Goal: Find specific page/section: Find specific page/section

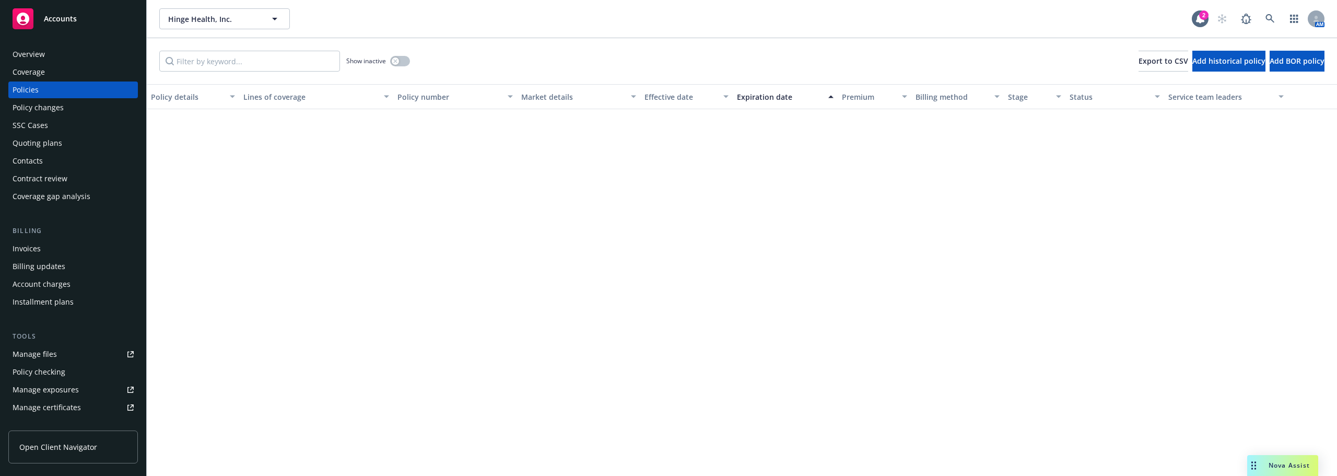
click at [197, 29] on button "Hinge Health, Inc." at bounding box center [224, 18] width 131 height 21
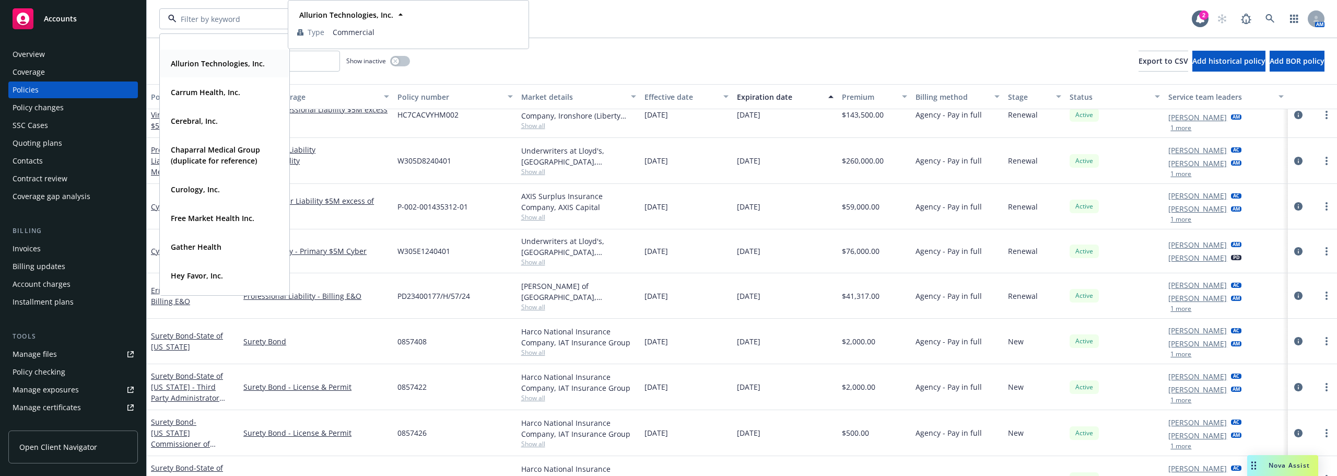
scroll to position [104, 0]
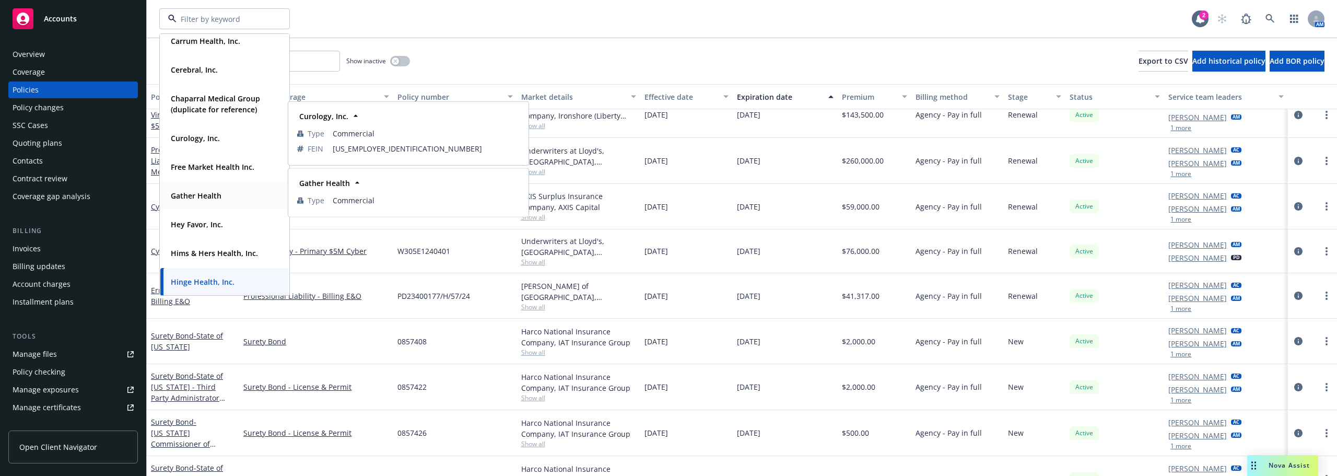
click at [191, 196] on strong "Gather Health" at bounding box center [196, 196] width 51 height 10
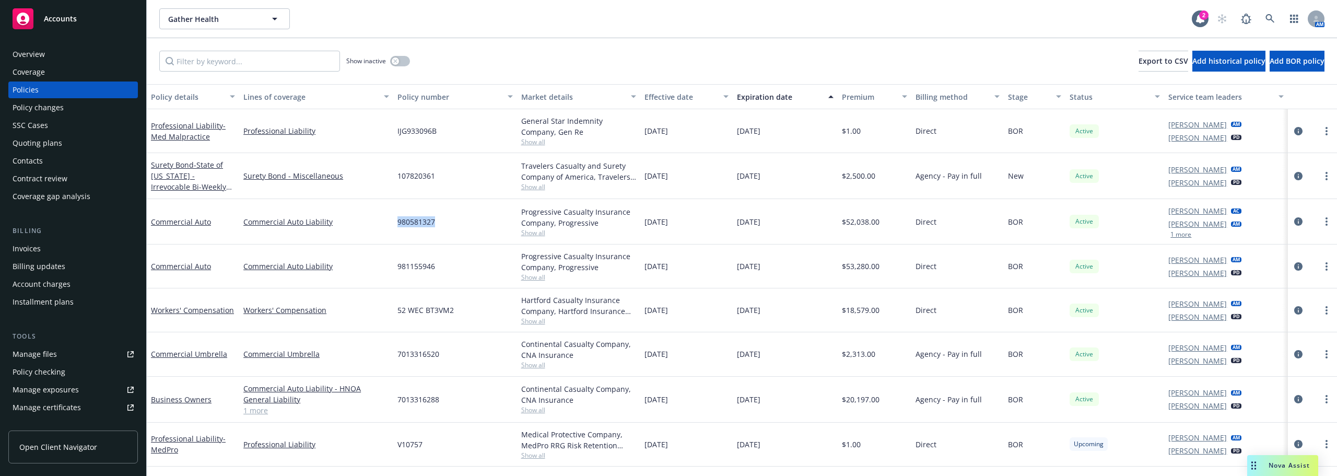
drag, startPoint x: 434, startPoint y: 225, endPoint x: 398, endPoint y: 223, distance: 36.7
click at [398, 223] on span "980581327" at bounding box center [417, 221] width 38 height 11
copy span "980581327"
click at [458, 242] on div "980581327" at bounding box center [454, 221] width 123 height 45
drag, startPoint x: 445, startPoint y: 265, endPoint x: 381, endPoint y: 265, distance: 63.7
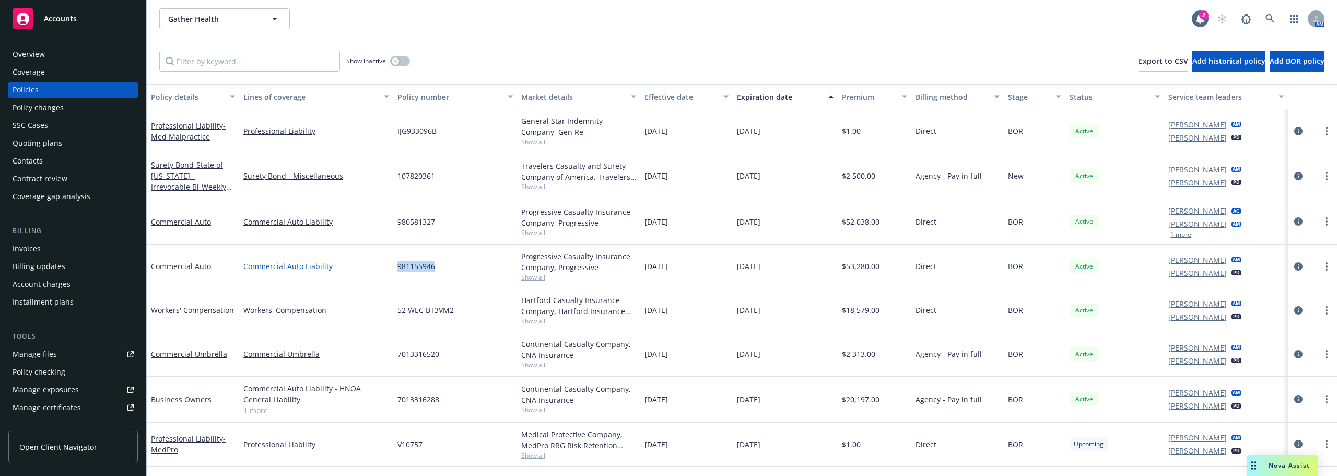
click at [381, 265] on div "Commercial Auto Commercial Auto Liability 981155946 Progressive Casualty Insura…" at bounding box center [742, 267] width 1191 height 44
copy div "981155946"
click at [85, 57] on div "Overview" at bounding box center [73, 54] width 121 height 17
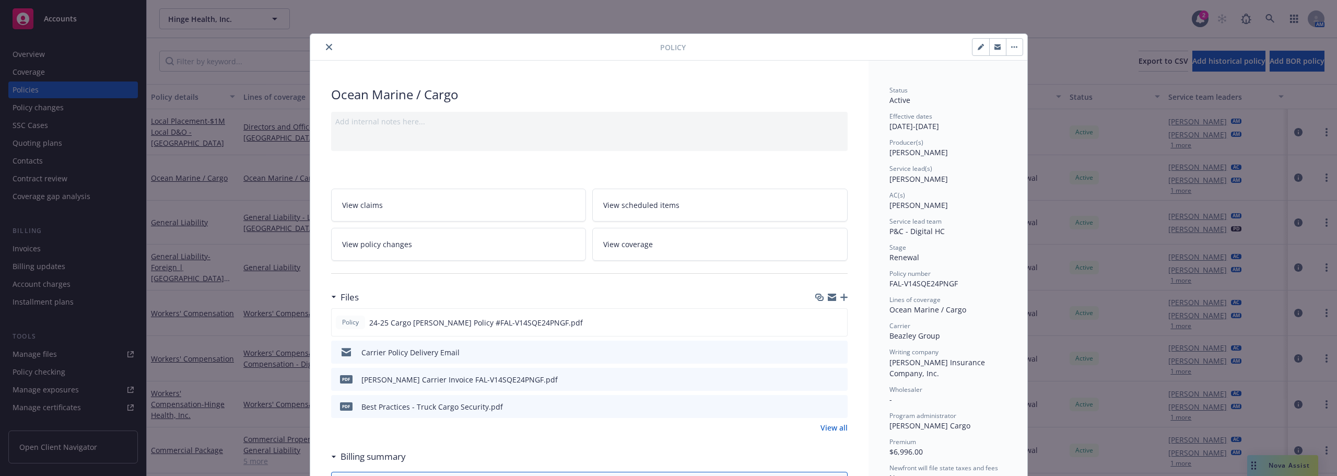
click at [326, 51] on button "close" at bounding box center [329, 47] width 13 height 13
click at [278, 21] on icon "button" at bounding box center [275, 19] width 13 height 13
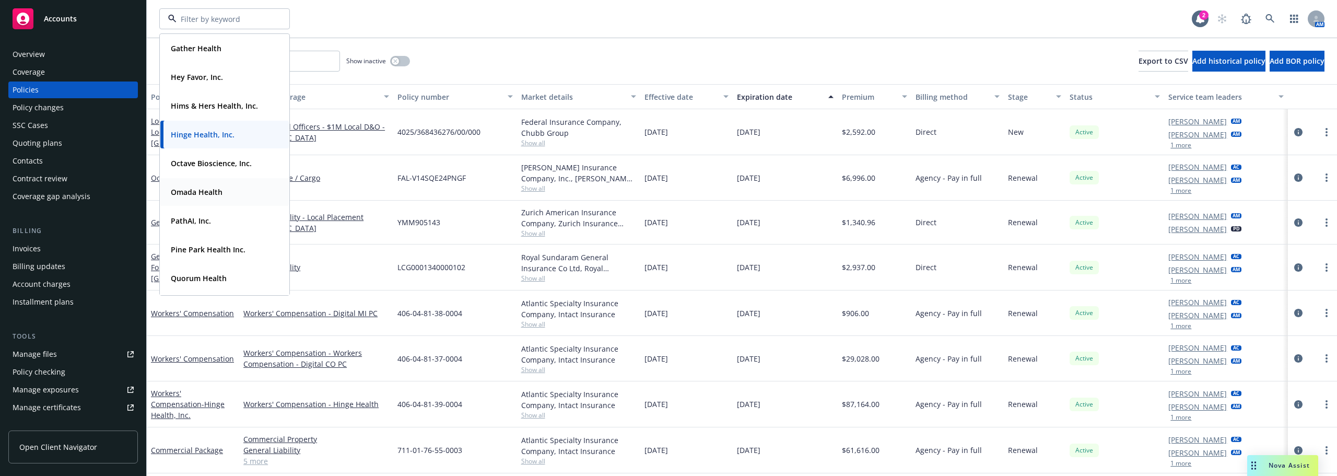
scroll to position [261, 0]
